Goal: Transaction & Acquisition: Purchase product/service

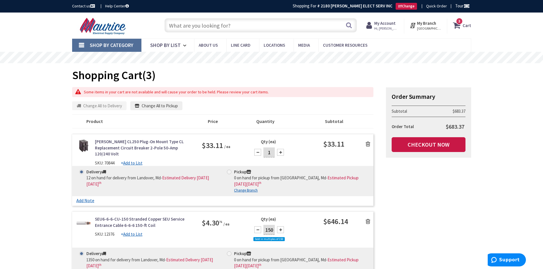
click at [243, 28] on input "text" at bounding box center [260, 25] width 192 height 14
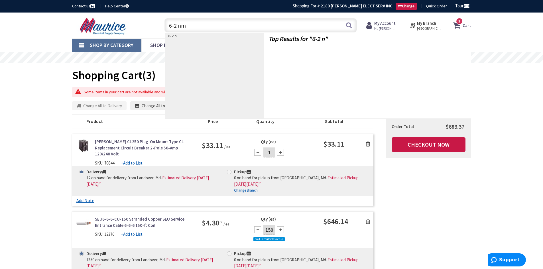
type input "6-2 nmb"
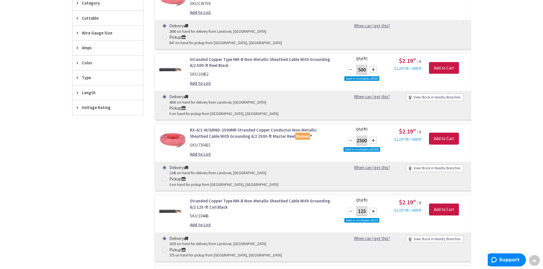
scroll to position [199, 0]
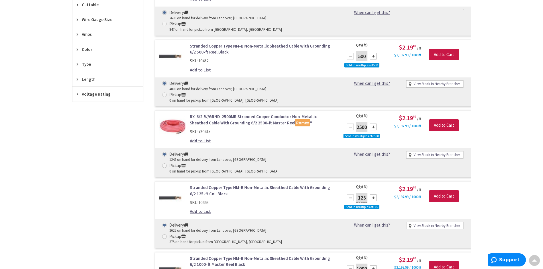
click at [374, 195] on div at bounding box center [373, 198] width 7 height 7
click at [350, 195] on div at bounding box center [350, 198] width 7 height 7
type input "125"
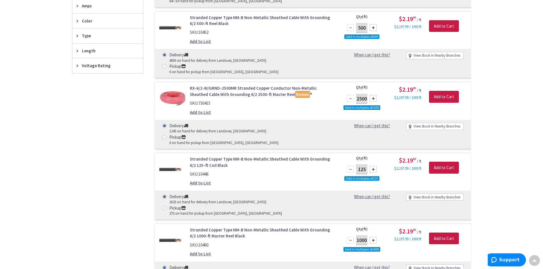
click at [215, 156] on link "Stranded Copper Type NM-B Non-Metallic Sheathed Cable With Grounding 6/2 125-ft…" at bounding box center [262, 162] width 145 height 12
